Goal: Task Accomplishment & Management: Manage account settings

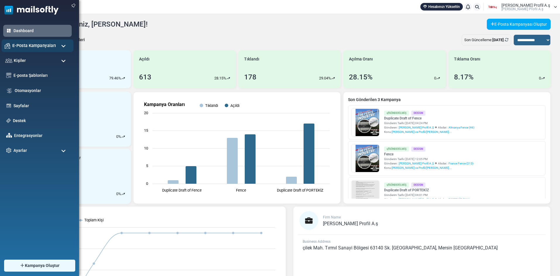
click at [57, 45] on div "E-Posta Kampanyaları" at bounding box center [37, 45] width 72 height 13
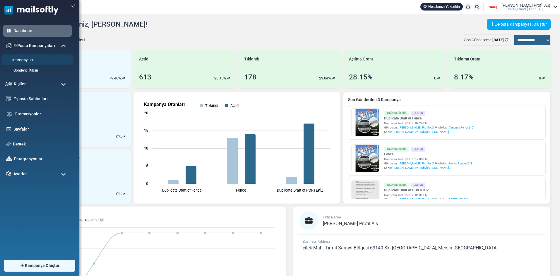
click at [37, 60] on link "Kampanyalar" at bounding box center [36, 61] width 70 height 6
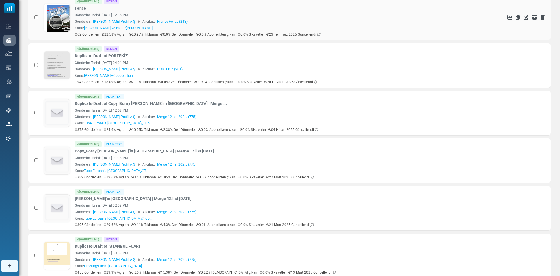
scroll to position [88, 0]
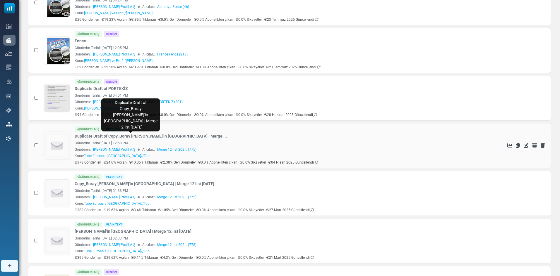
click at [85, 136] on link "Duplicate Draft of Copy_Boray boru'in Kampanyası | Merge ..." at bounding box center [151, 136] width 152 height 6
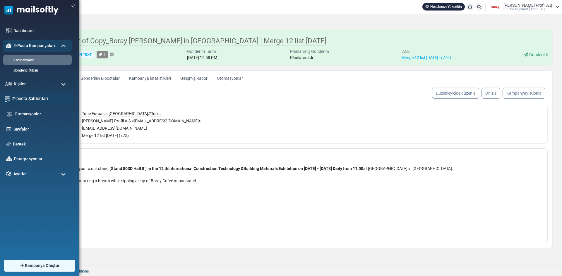
click at [37, 100] on link "E-posta Şablonları" at bounding box center [41, 99] width 58 height 6
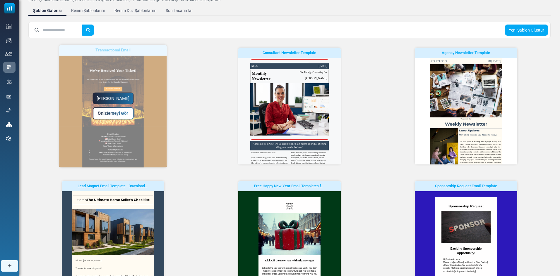
scroll to position [59, 0]
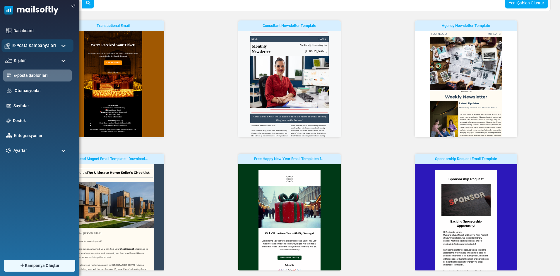
click at [35, 43] on span "E-Posta Kampanyaları" at bounding box center [34, 45] width 44 height 6
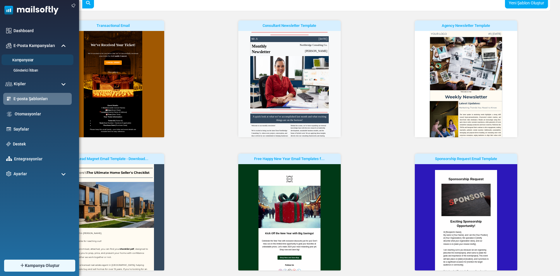
click at [25, 57] on li "Kampanyalar" at bounding box center [37, 59] width 72 height 11
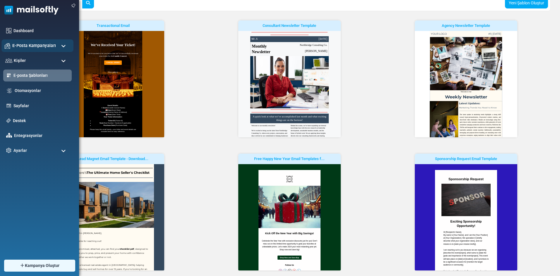
click at [34, 50] on div "E-Posta Kampanyaları" at bounding box center [37, 45] width 72 height 13
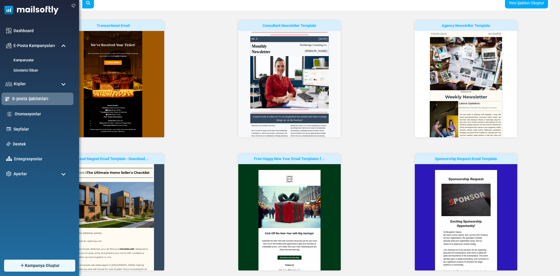
click at [41, 97] on link "E-posta Şablonları" at bounding box center [41, 99] width 58 height 6
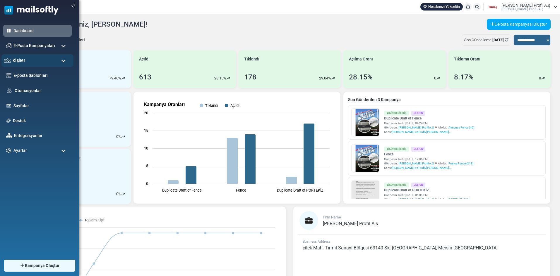
click at [43, 59] on div "Kişiler" at bounding box center [37, 60] width 72 height 13
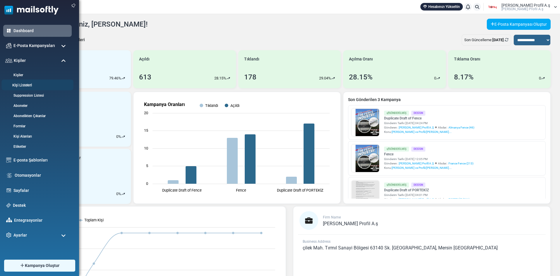
click at [27, 82] on li "Kişi Listeleri" at bounding box center [37, 85] width 72 height 11
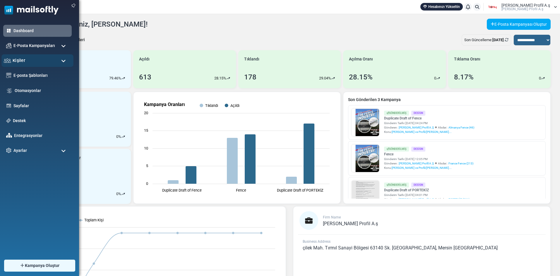
click at [32, 60] on div "Kişiler" at bounding box center [37, 60] width 72 height 13
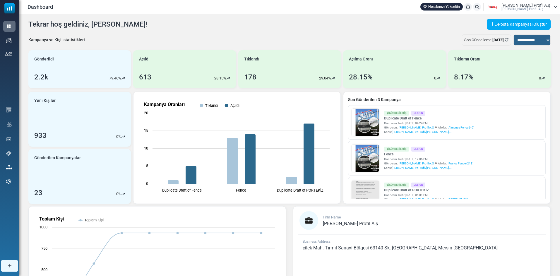
click at [0, 0] on link "Kişi Listeleri" at bounding box center [0, 0] width 0 height 0
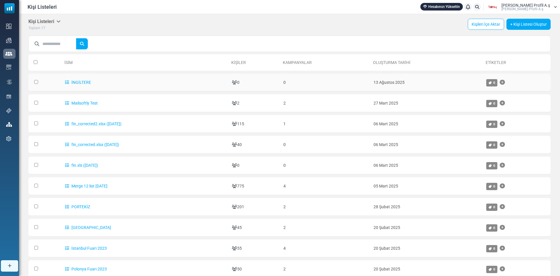
click at [175, 81] on td "İNGİLTERE" at bounding box center [145, 83] width 167 height 18
click at [74, 82] on link "İNGİLTERE" at bounding box center [78, 82] width 26 height 5
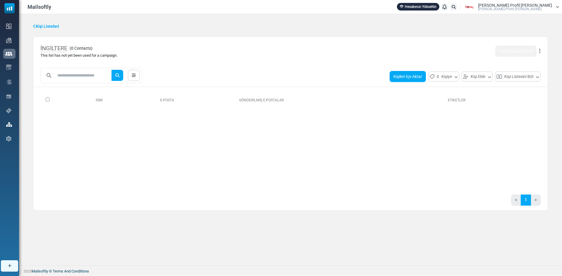
click at [409, 79] on button "Kişileri İçe Aktar" at bounding box center [407, 76] width 36 height 11
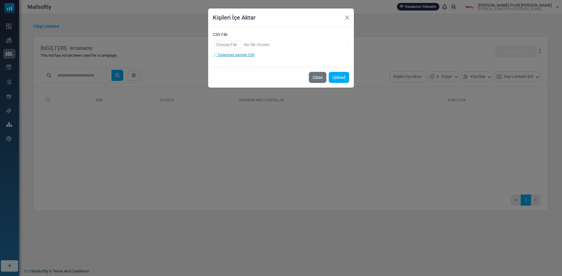
click at [240, 54] on link "📄 Download sample CSV" at bounding box center [234, 55] width 42 height 4
click at [348, 19] on button "Close" at bounding box center [347, 17] width 9 height 9
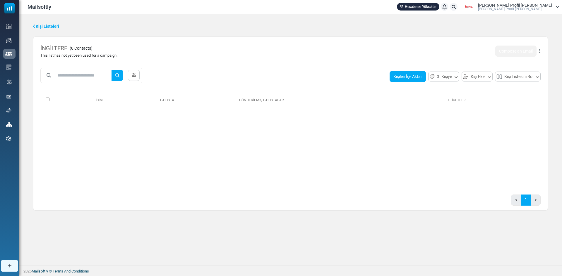
click at [414, 78] on button "Kişileri İçe Aktar" at bounding box center [407, 76] width 36 height 11
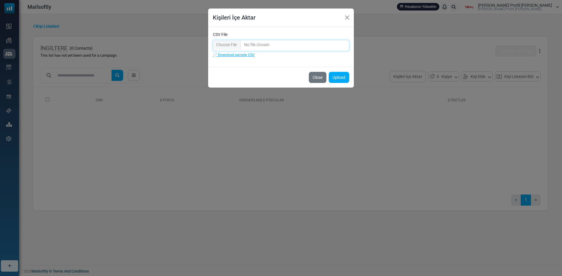
click at [224, 43] on input "CSV File" at bounding box center [281, 45] width 136 height 11
type input "**********"
click at [338, 76] on button "Upload" at bounding box center [339, 77] width 20 height 11
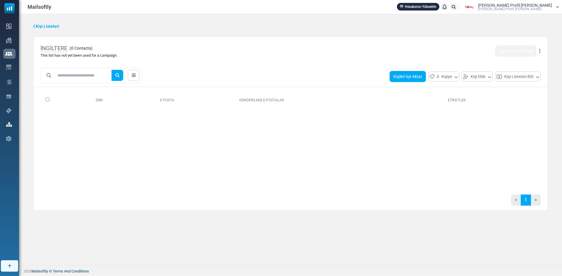
click at [413, 78] on button "Kişileri İçe Aktar" at bounding box center [407, 76] width 36 height 11
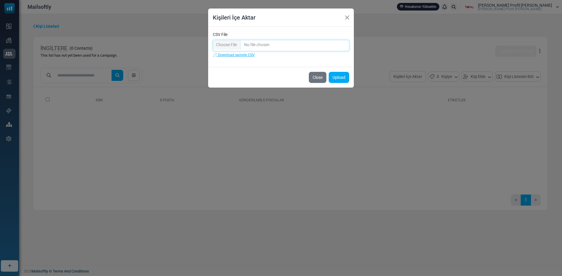
click at [230, 45] on input "CSV File" at bounding box center [281, 45] width 136 height 11
type input "**********"
click at [340, 78] on button "Upload" at bounding box center [339, 77] width 20 height 11
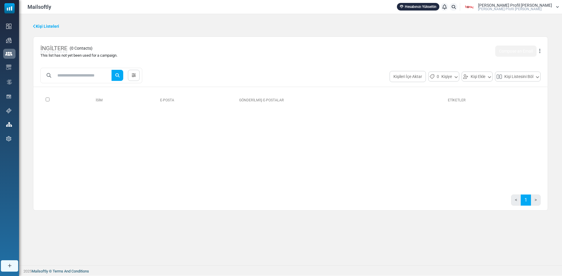
click at [45, 101] on th at bounding box center [64, 100] width 48 height 16
click at [416, 78] on button "Kişileri İçe Aktar" at bounding box center [407, 76] width 36 height 11
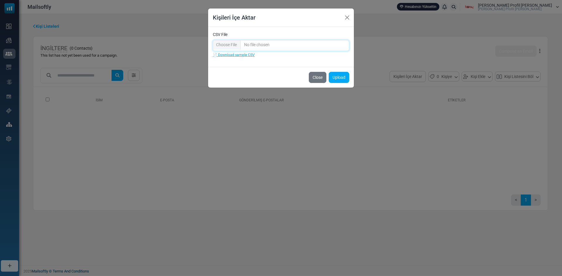
click at [233, 45] on input "CSV File" at bounding box center [281, 45] width 136 height 11
click at [344, 15] on button "Close" at bounding box center [347, 17] width 9 height 9
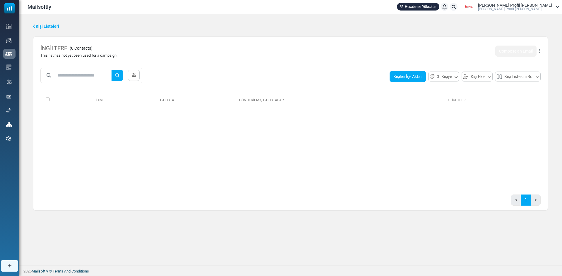
click at [404, 78] on button "Kişileri İçe Aktar" at bounding box center [407, 76] width 36 height 11
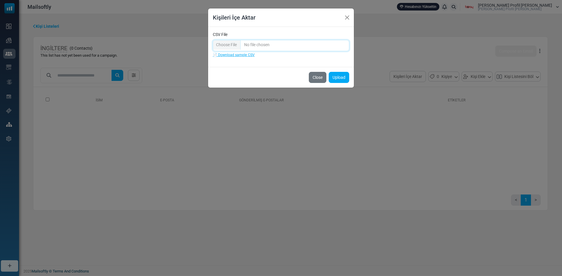
click at [230, 47] on input "CSV File" at bounding box center [281, 45] width 136 height 11
type input "**********"
click at [335, 78] on button "Upload" at bounding box center [339, 77] width 20 height 11
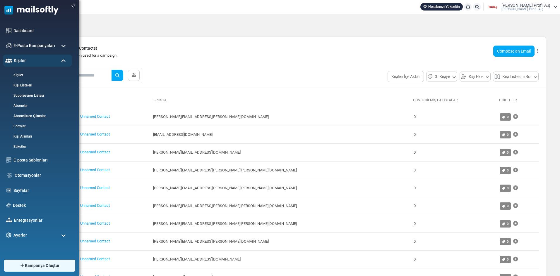
click at [39, 7] on img at bounding box center [29, 9] width 59 height 18
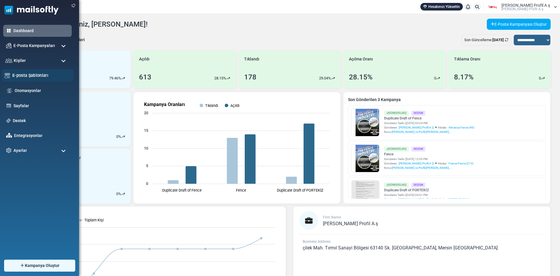
click at [38, 74] on link "E-posta Şablonları" at bounding box center [41, 75] width 58 height 6
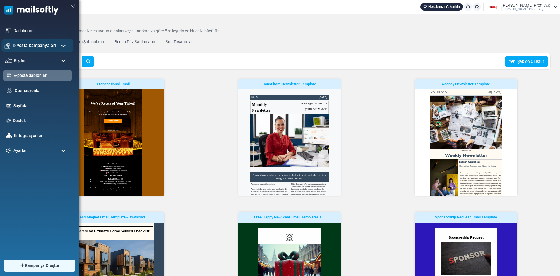
click at [25, 42] on div "E-Posta Kampanyaları" at bounding box center [37, 45] width 72 height 13
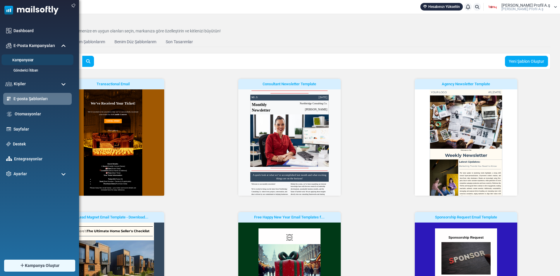
click at [30, 58] on link "Kampanyalar" at bounding box center [36, 61] width 70 height 6
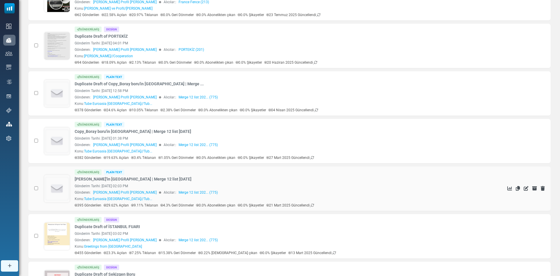
scroll to position [176, 0]
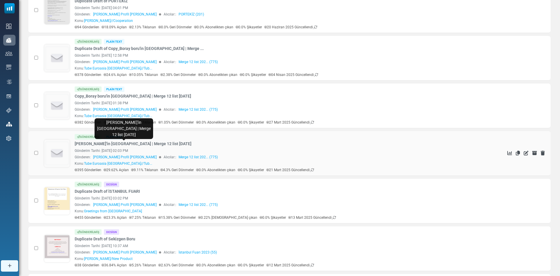
click at [107, 143] on link "[PERSON_NAME]'in [GEOGRAPHIC_DATA] | Merge 12 list [DATE]" at bounding box center [133, 144] width 117 height 6
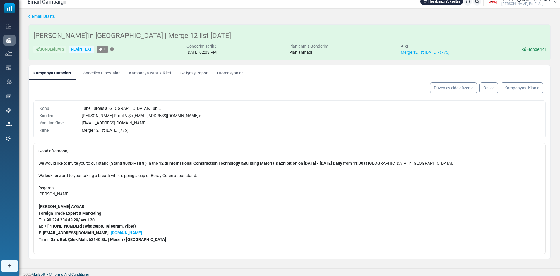
scroll to position [8, 0]
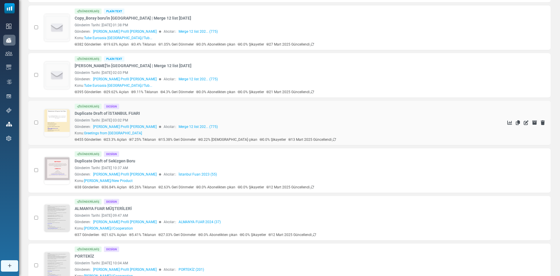
scroll to position [314, 0]
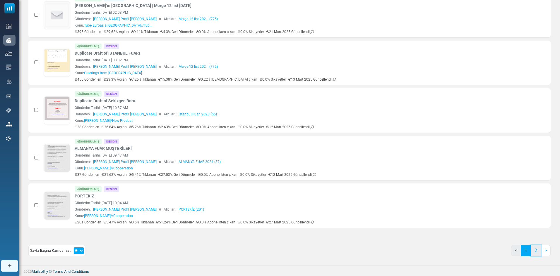
click at [535, 253] on link "2" at bounding box center [535, 250] width 10 height 11
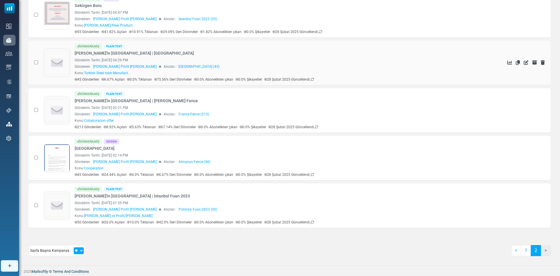
click at [101, 54] on link "Boray boru'in Kampanyası | KAMERUN" at bounding box center [134, 53] width 119 height 6
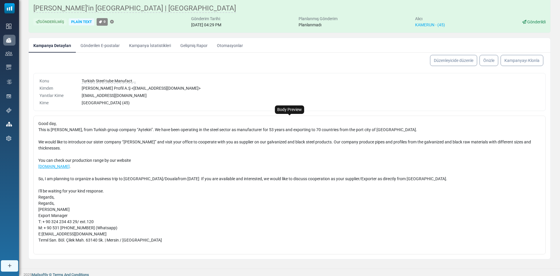
scroll to position [36, 0]
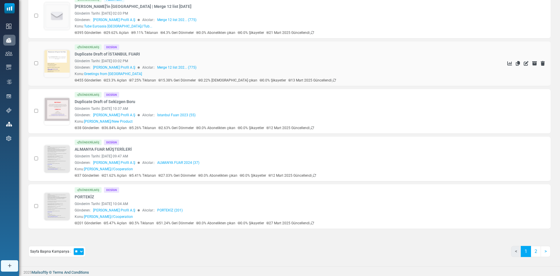
scroll to position [314, 0]
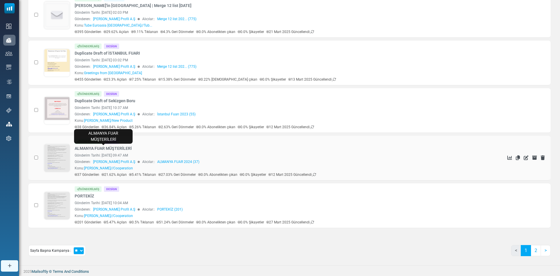
click at [121, 148] on link "ALMANYA FUAR MÜŞTERİLERİ" at bounding box center [103, 149] width 57 height 6
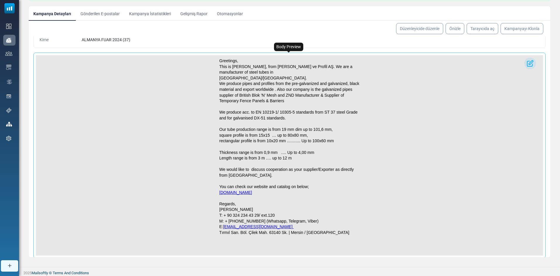
scroll to position [66, 0]
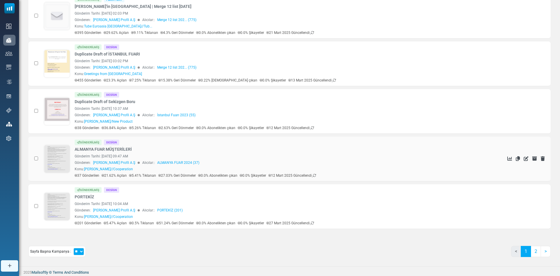
scroll to position [314, 0]
click at [534, 251] on link "2" at bounding box center [535, 250] width 10 height 11
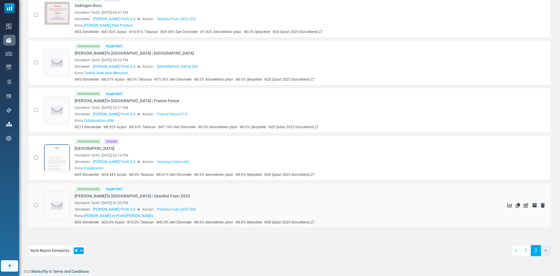
click at [111, 196] on link "Boray boru'in Kampanyası | İstanbul Fuarı 2023" at bounding box center [132, 196] width 115 height 6
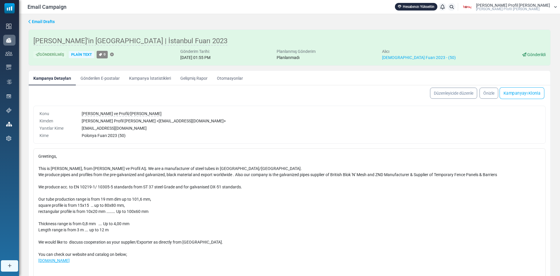
click at [519, 95] on link "Kampanyayı Klonla" at bounding box center [521, 93] width 45 height 12
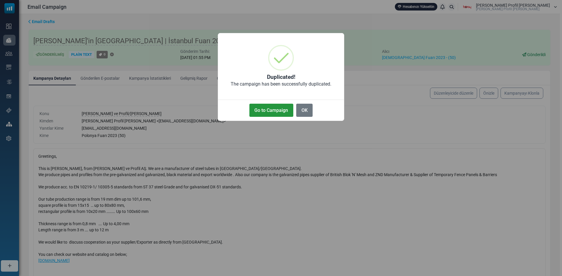
click at [276, 111] on button "Go to Campaign" at bounding box center [271, 110] width 44 height 13
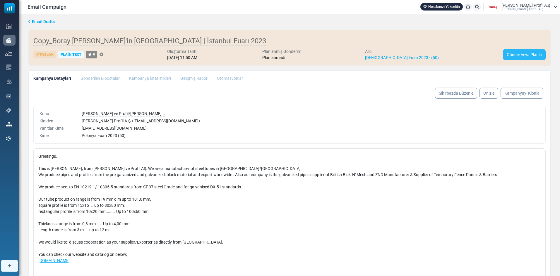
click at [520, 55] on link "Gönder veya Planla" at bounding box center [524, 54] width 43 height 11
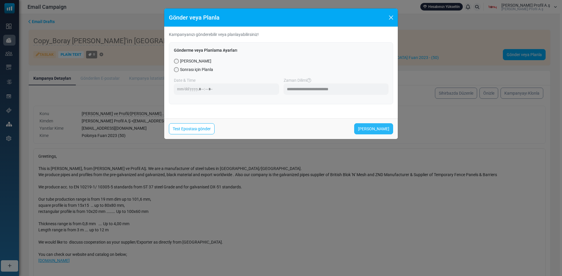
click at [375, 130] on link "Şimdi Gönder" at bounding box center [373, 128] width 39 height 11
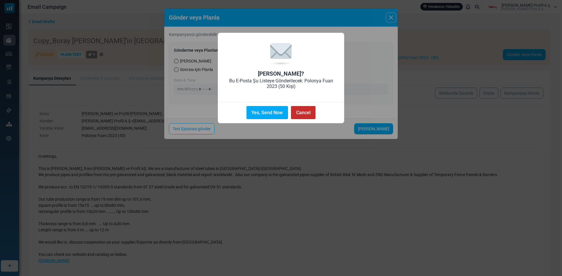
click at [303, 112] on button "Cancel" at bounding box center [303, 112] width 25 height 13
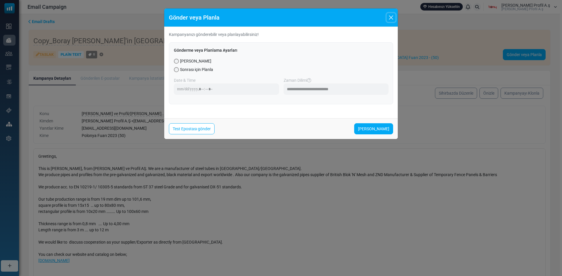
click at [389, 18] on button "Close" at bounding box center [390, 17] width 9 height 9
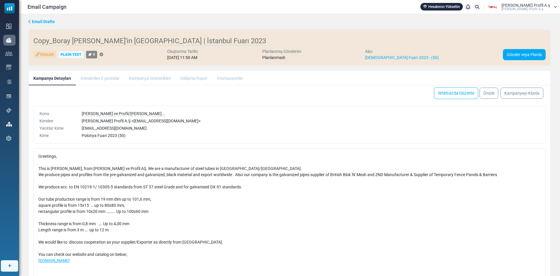
click at [467, 93] on link "Sihirbazda Düzenle" at bounding box center [456, 93] width 44 height 12
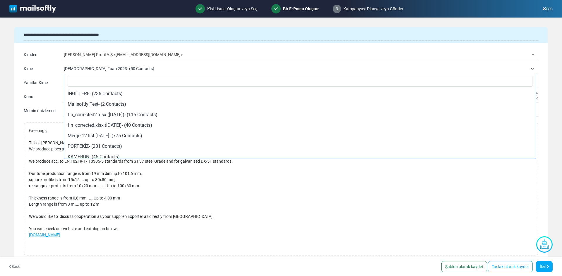
click at [242, 66] on span "[DEMOGRAPHIC_DATA] Fuarı 2023- (50 Contacts)" at bounding box center [296, 68] width 464 height 7
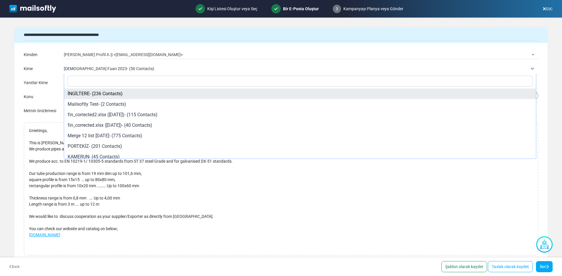
select select "*****"
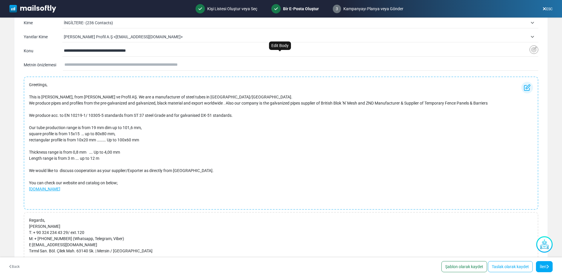
scroll to position [12, 0]
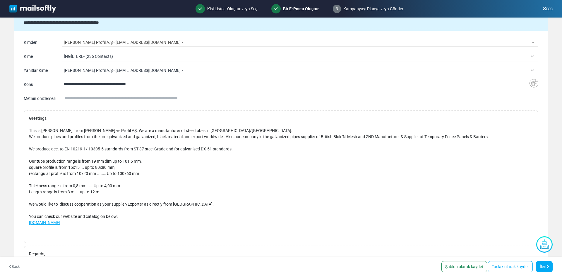
click at [205, 71] on span "Boray Boru Profil A.Ş <export@boraytubes.com>" at bounding box center [296, 70] width 464 height 7
click at [203, 67] on span "Osman Aygar <osmanaygar@gmail.com>" at bounding box center [296, 70] width 464 height 7
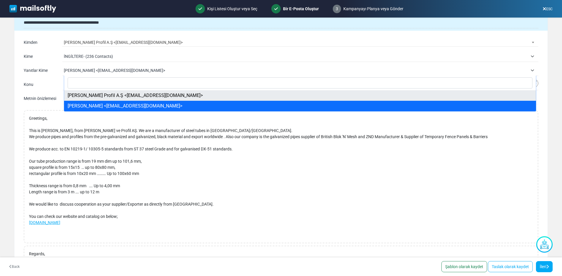
select select "**********"
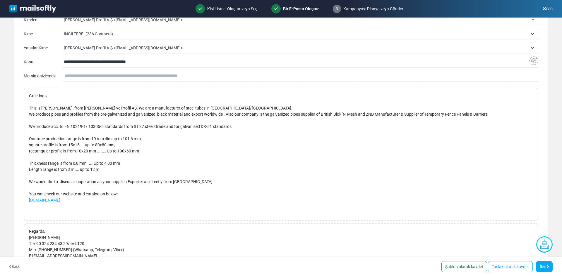
scroll to position [71, 0]
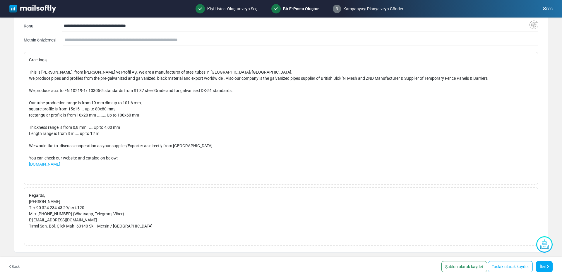
click at [544, 269] on link "İleri" at bounding box center [544, 267] width 17 height 11
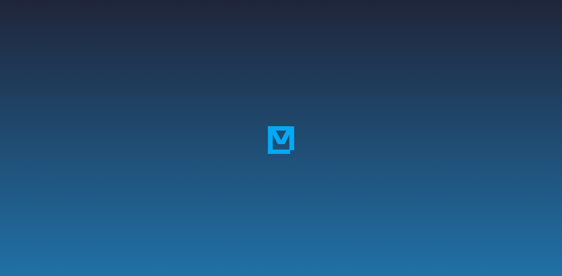
select select "**********"
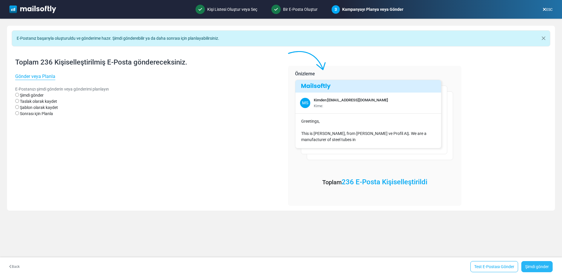
click at [537, 266] on link "Şimdi gönder" at bounding box center [536, 267] width 31 height 11
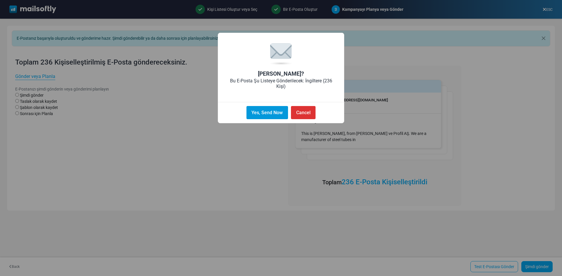
click at [271, 111] on button "Yes, Send Now" at bounding box center [267, 112] width 42 height 13
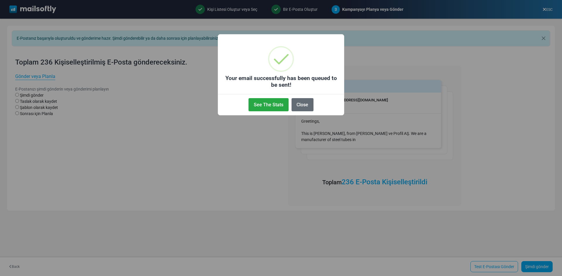
click at [297, 104] on button "Close" at bounding box center [302, 104] width 22 height 13
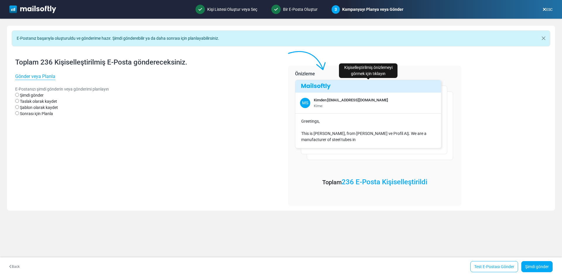
select select "**********"
click at [505, 264] on link "Test E-Postası Gönder" at bounding box center [494, 267] width 48 height 11
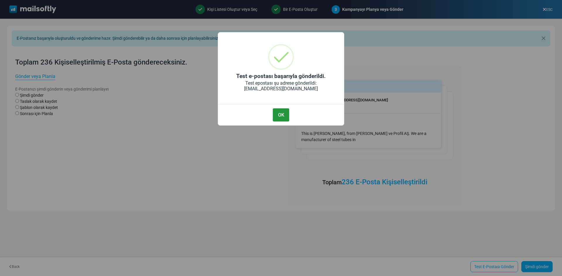
drag, startPoint x: 278, startPoint y: 114, endPoint x: 325, endPoint y: 132, distance: 50.0
click at [279, 114] on button "OK" at bounding box center [281, 115] width 16 height 13
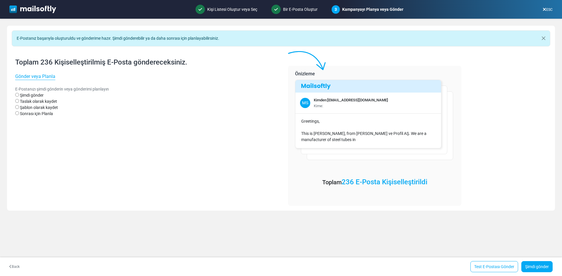
click at [32, 9] on img at bounding box center [32, 10] width 47 height 8
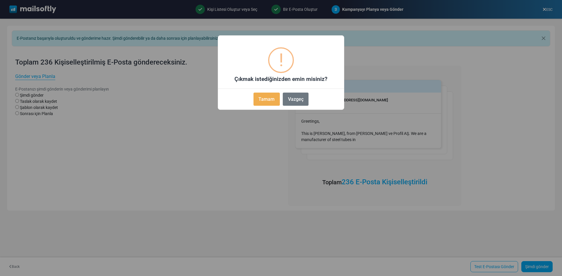
click at [270, 101] on button "Tamam" at bounding box center [266, 99] width 26 height 13
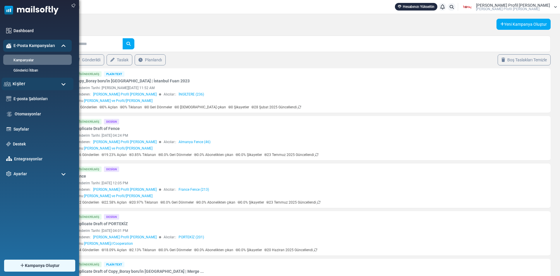
click at [37, 88] on div "Kişiler" at bounding box center [37, 84] width 72 height 13
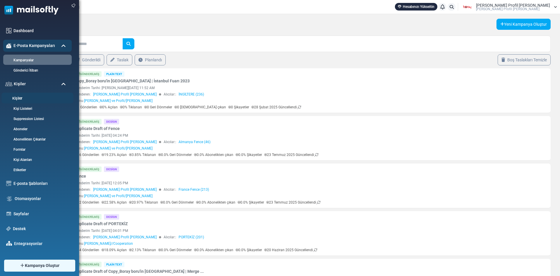
click at [29, 97] on link "Kişiler" at bounding box center [36, 99] width 70 height 6
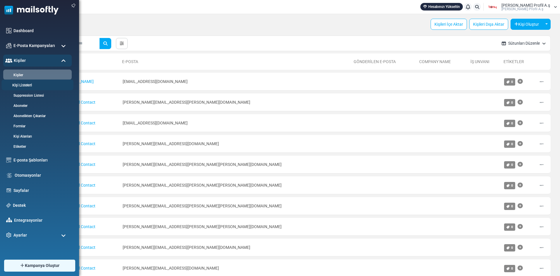
click at [30, 86] on link "Kişi Listeleri" at bounding box center [36, 86] width 70 height 6
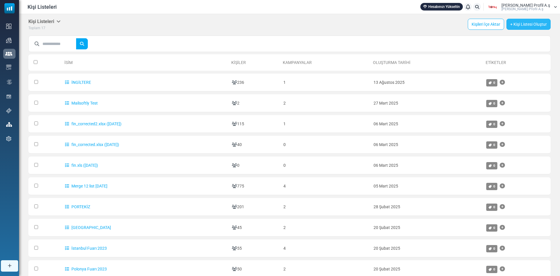
click at [522, 27] on link "+ Kişi Listesi Oluştur" at bounding box center [528, 24] width 44 height 11
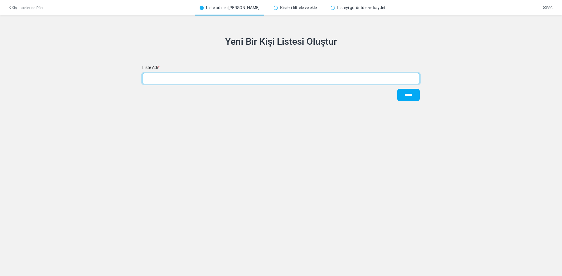
click at [214, 83] on input "text" at bounding box center [280, 78] width 277 height 11
type input "*"
type input "**********"
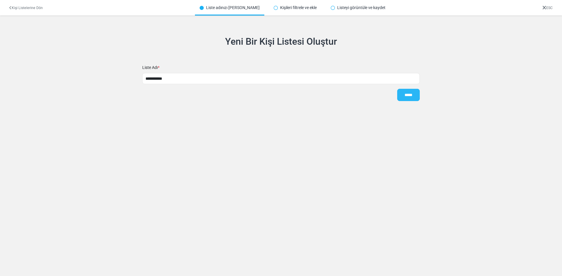
click at [410, 93] on input "*****" at bounding box center [408, 95] width 23 height 12
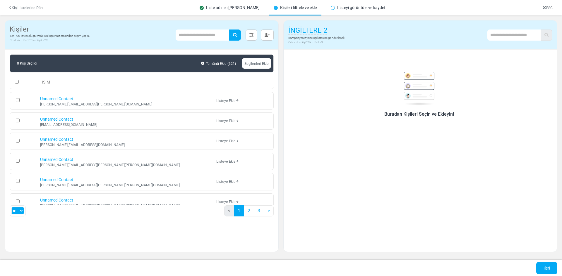
click at [415, 113] on h6 "Buradan Kişileri Seçin ve Ekleyin!" at bounding box center [419, 114] width 250 height 6
click at [16, 9] on link "Kişi Listelerine Dön" at bounding box center [25, 8] width 33 height 4
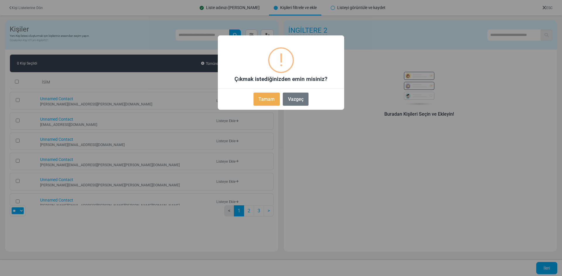
drag, startPoint x: 289, startPoint y: 99, endPoint x: 293, endPoint y: 103, distance: 5.0
click at [290, 99] on button "Vazgeç" at bounding box center [296, 99] width 26 height 13
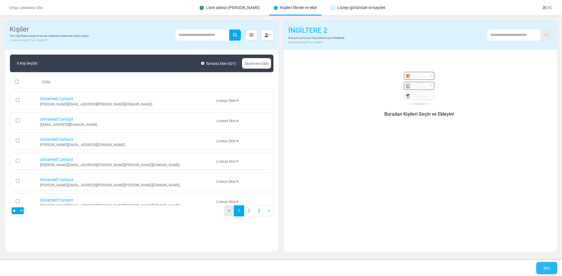
click at [542, 268] on link "İleri" at bounding box center [546, 268] width 21 height 12
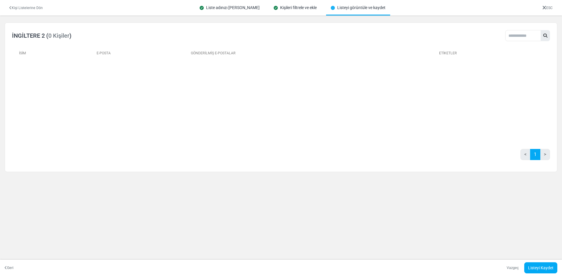
click at [284, 6] on div "Kişileri filtrele ve ekle" at bounding box center [295, 8] width 52 height 16
click at [233, 11] on div "Liste adınızı belirleyin" at bounding box center [229, 8] width 69 height 16
click at [466, 49] on th "Etiketler" at bounding box center [492, 52] width 113 height 13
click at [542, 8] on icon at bounding box center [544, 8] width 4 height 0
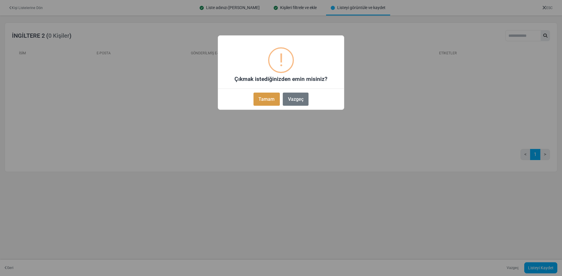
click at [267, 100] on button "Tamam" at bounding box center [266, 99] width 26 height 13
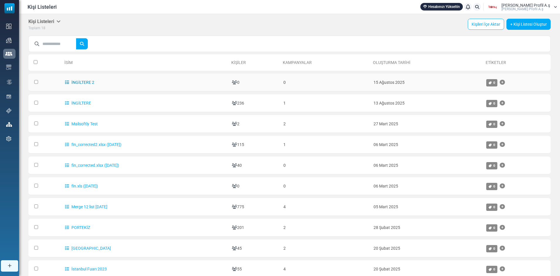
click at [89, 82] on link "İNGİLTERE 2" at bounding box center [79, 82] width 29 height 5
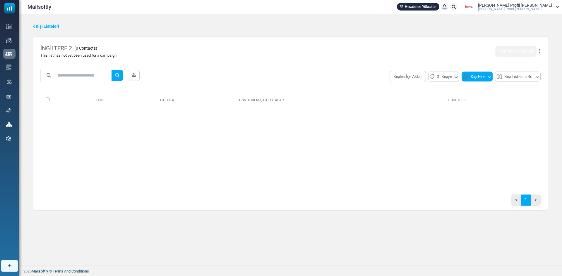
click at [473, 78] on button "Kişi Ekle" at bounding box center [476, 77] width 31 height 10
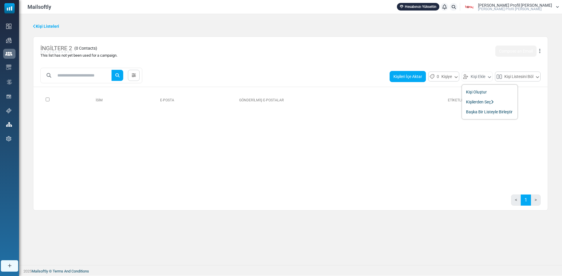
click at [410, 77] on button "Kişileri İçe Aktar" at bounding box center [407, 76] width 36 height 11
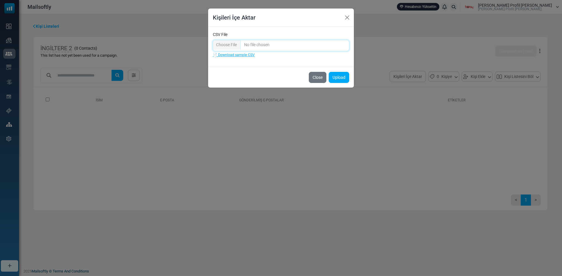
click at [227, 44] on input "CSV File" at bounding box center [281, 45] width 136 height 11
click at [222, 45] on input "CSV File" at bounding box center [281, 45] width 136 height 11
click at [345, 16] on button "Close" at bounding box center [347, 17] width 9 height 9
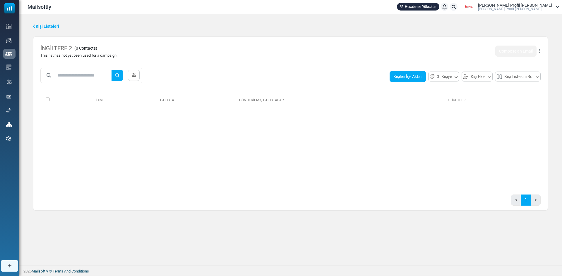
click at [406, 77] on button "Kişileri İçe Aktar" at bounding box center [407, 76] width 36 height 11
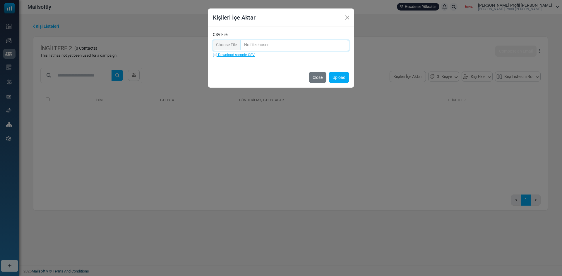
click at [234, 47] on input "CSV File" at bounding box center [281, 45] width 136 height 11
click at [348, 14] on button "Close" at bounding box center [347, 17] width 9 height 9
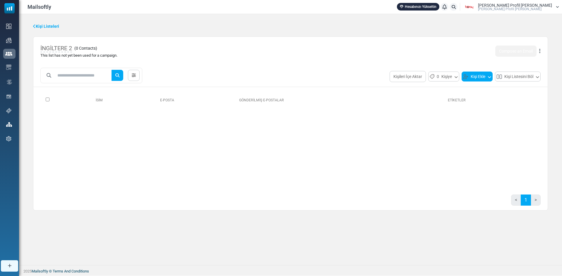
click at [475, 78] on button "Kişi Ekle" at bounding box center [476, 77] width 31 height 10
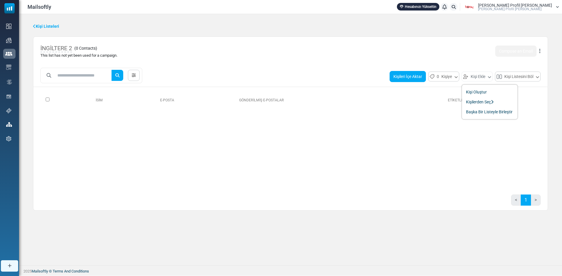
click at [420, 82] on button "Kişileri İçe Aktar" at bounding box center [407, 76] width 36 height 11
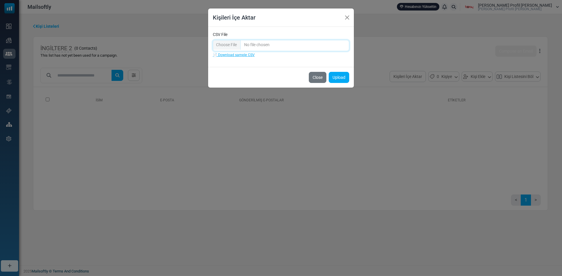
click at [221, 43] on input "CSV File" at bounding box center [281, 45] width 136 height 11
click at [225, 46] on input "CSV File" at bounding box center [281, 45] width 136 height 11
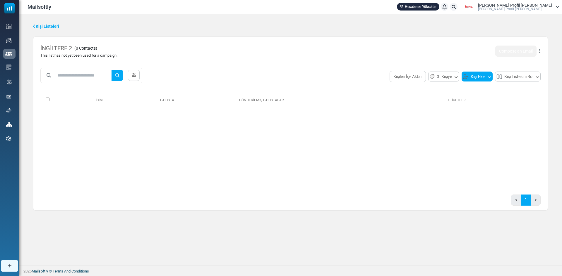
click at [475, 78] on button "Kişi Ekle" at bounding box center [476, 77] width 31 height 10
click at [488, 101] on link "Kişilerden Seç" at bounding box center [490, 102] width 50 height 7
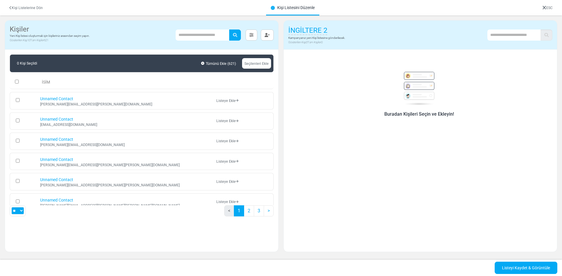
click at [11, 6] on icon at bounding box center [10, 8] width 2 height 4
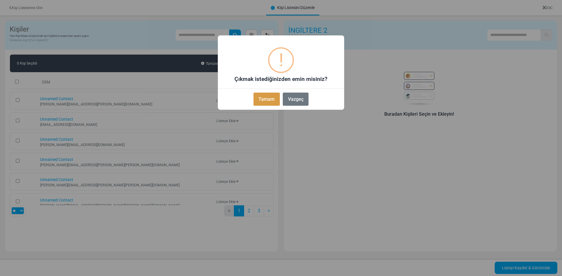
click at [265, 99] on button "Tamam" at bounding box center [266, 99] width 26 height 13
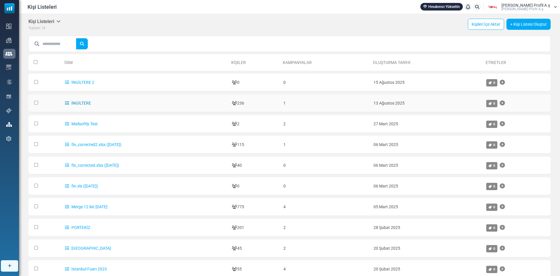
click at [90, 104] on link "İNGİLTERE" at bounding box center [78, 103] width 26 height 5
click at [237, 84] on icon at bounding box center [234, 82] width 5 height 4
click at [237, 82] on icon at bounding box center [234, 82] width 5 height 4
click at [68, 84] on link "İNGİLTERE 2" at bounding box center [79, 82] width 29 height 5
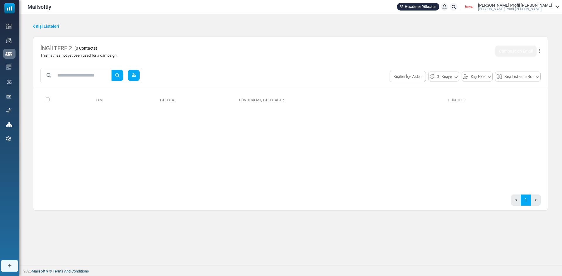
click at [140, 78] on link at bounding box center [134, 75] width 12 height 11
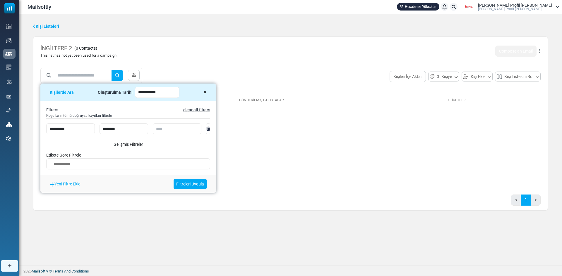
click at [206, 94] on icon at bounding box center [204, 92] width 3 height 4
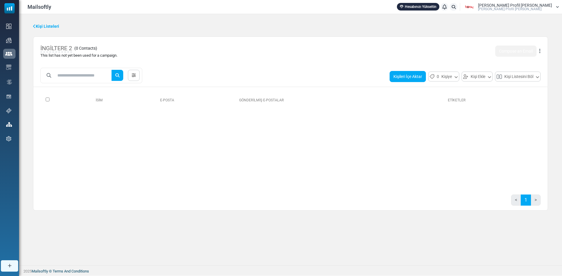
click at [405, 78] on button "Kişileri İçe Aktar" at bounding box center [407, 76] width 36 height 11
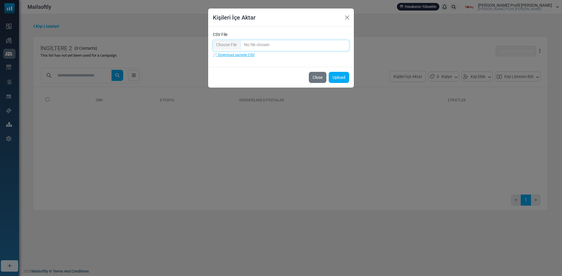
click at [233, 45] on input "CSV File" at bounding box center [281, 45] width 136 height 11
click at [239, 56] on link "📄 Download sample CSV" at bounding box center [234, 55] width 42 height 4
click at [343, 19] on button "Close" at bounding box center [347, 17] width 9 height 9
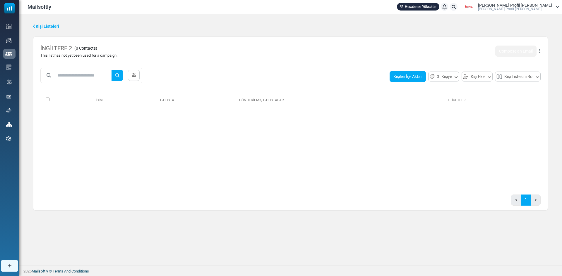
click at [415, 73] on button "Kişileri İçe Aktar" at bounding box center [407, 76] width 36 height 11
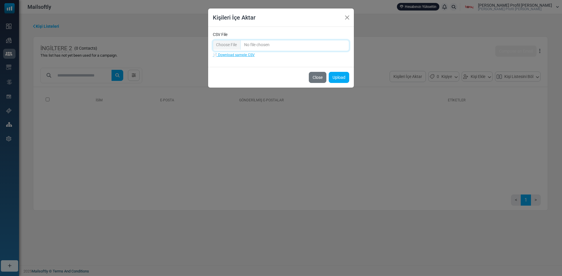
click at [237, 45] on input "CSV File" at bounding box center [281, 45] width 136 height 11
type input "**********"
click at [340, 77] on button "Upload" at bounding box center [339, 77] width 20 height 11
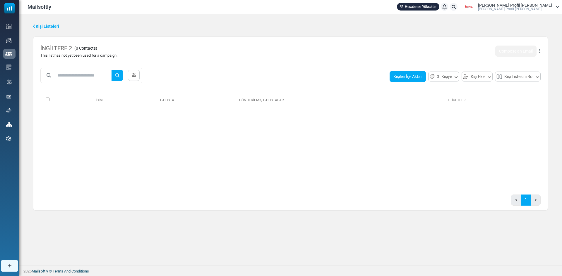
click at [412, 78] on button "Kişileri İçe Aktar" at bounding box center [407, 76] width 36 height 11
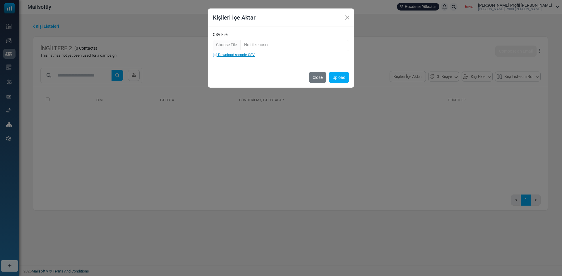
click at [236, 54] on link "📄 Download sample CSV" at bounding box center [234, 55] width 42 height 4
click at [338, 74] on button "Upload" at bounding box center [339, 77] width 20 height 11
click at [319, 75] on button "Close" at bounding box center [318, 77] width 18 height 11
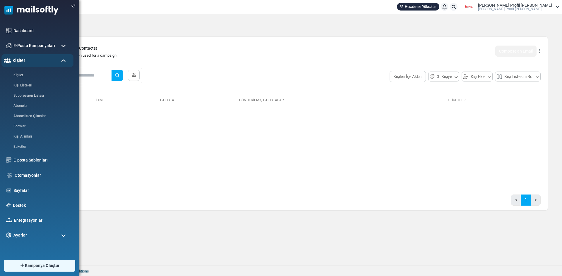
click at [14, 55] on div "Kişiler" at bounding box center [37, 60] width 72 height 13
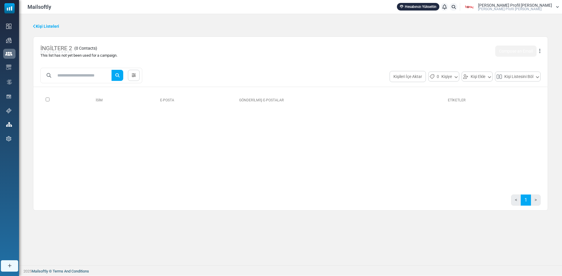
click at [439, 5] on link "Hesabınızı Yükseltin" at bounding box center [418, 7] width 42 height 8
click at [414, 73] on button "Kişileri İçe Aktar" at bounding box center [407, 76] width 36 height 11
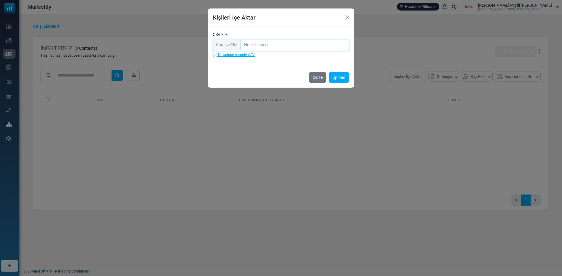
click at [225, 41] on input "CSV File" at bounding box center [281, 45] width 136 height 11
click at [350, 17] on button "Close" at bounding box center [347, 17] width 9 height 9
